Goal: Task Accomplishment & Management: Manage account settings

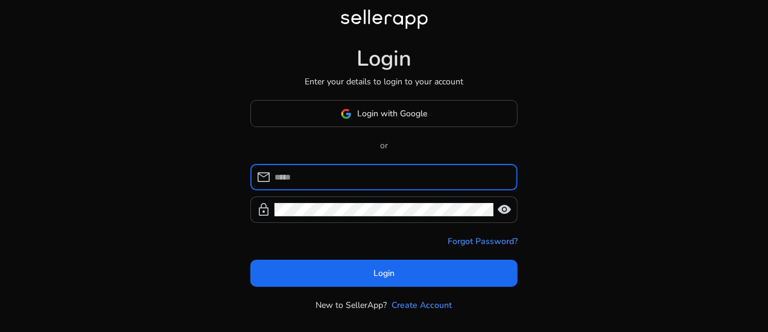
click at [393, 175] on input at bounding box center [390, 177] width 233 height 13
click at [390, 182] on input at bounding box center [390, 177] width 233 height 13
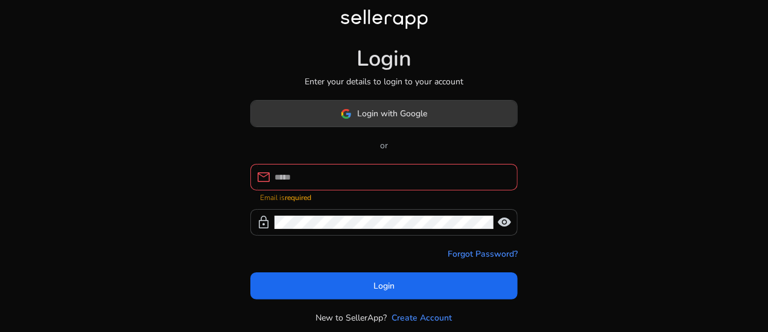
click at [444, 109] on span at bounding box center [384, 114] width 266 height 29
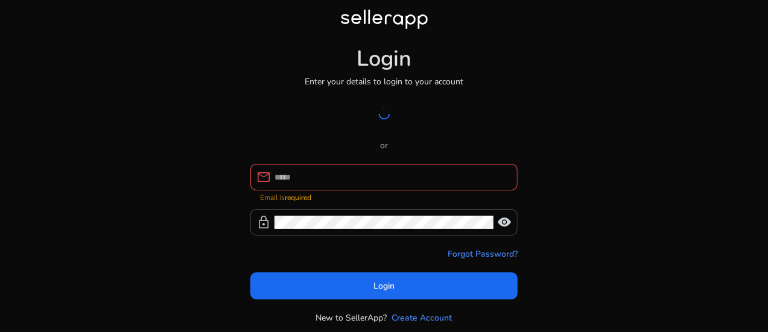
click at [410, 179] on input at bounding box center [390, 177] width 233 height 13
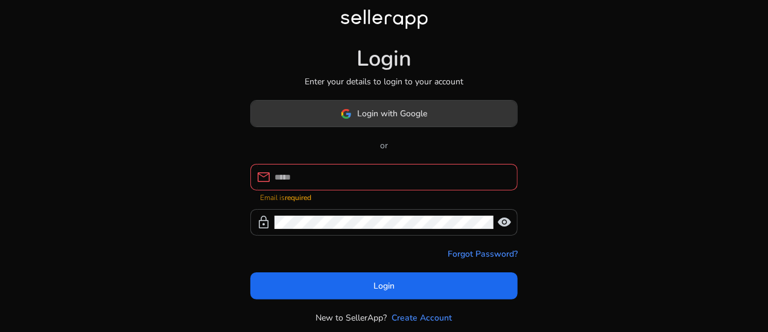
click at [423, 110] on span "Login with Google" at bounding box center [393, 113] width 70 height 13
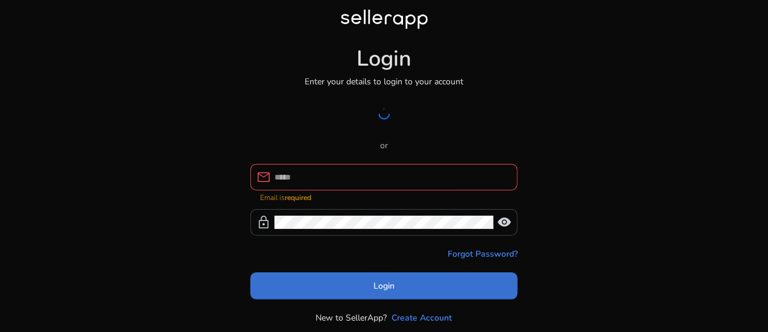
click at [383, 285] on span "Login" at bounding box center [383, 286] width 21 height 13
